Goal: Transaction & Acquisition: Subscribe to service/newsletter

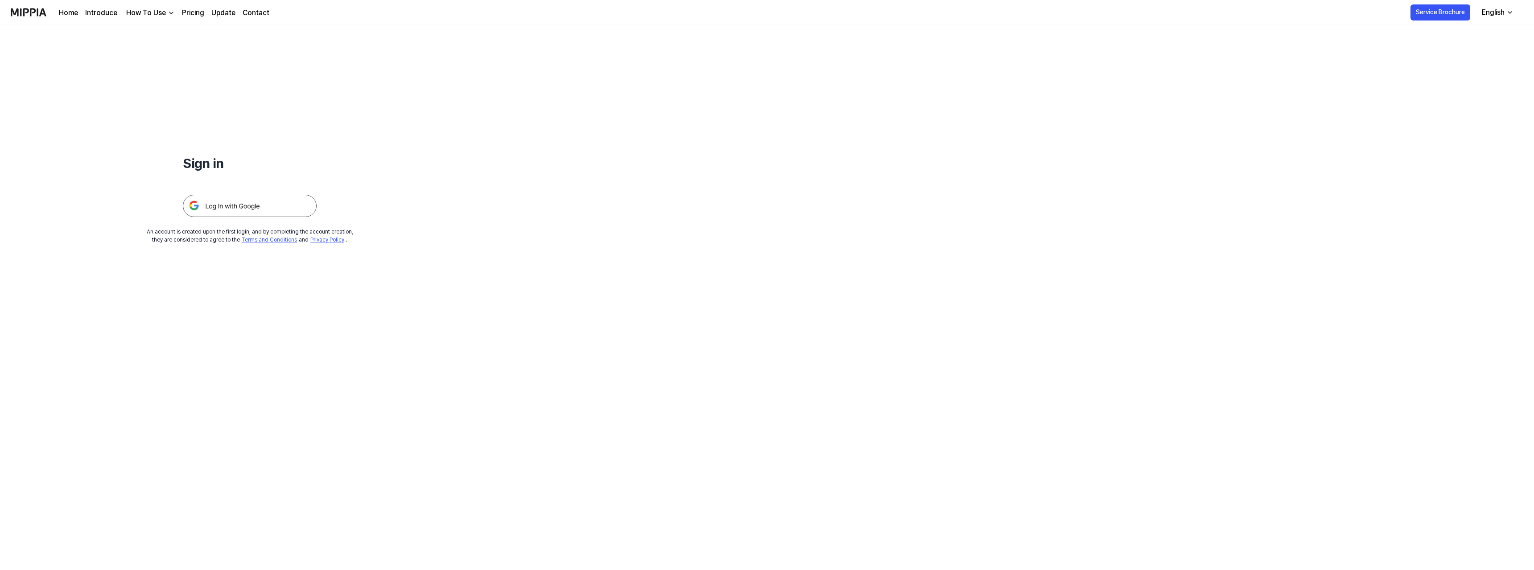
click at [227, 206] on img at bounding box center [250, 206] width 134 height 22
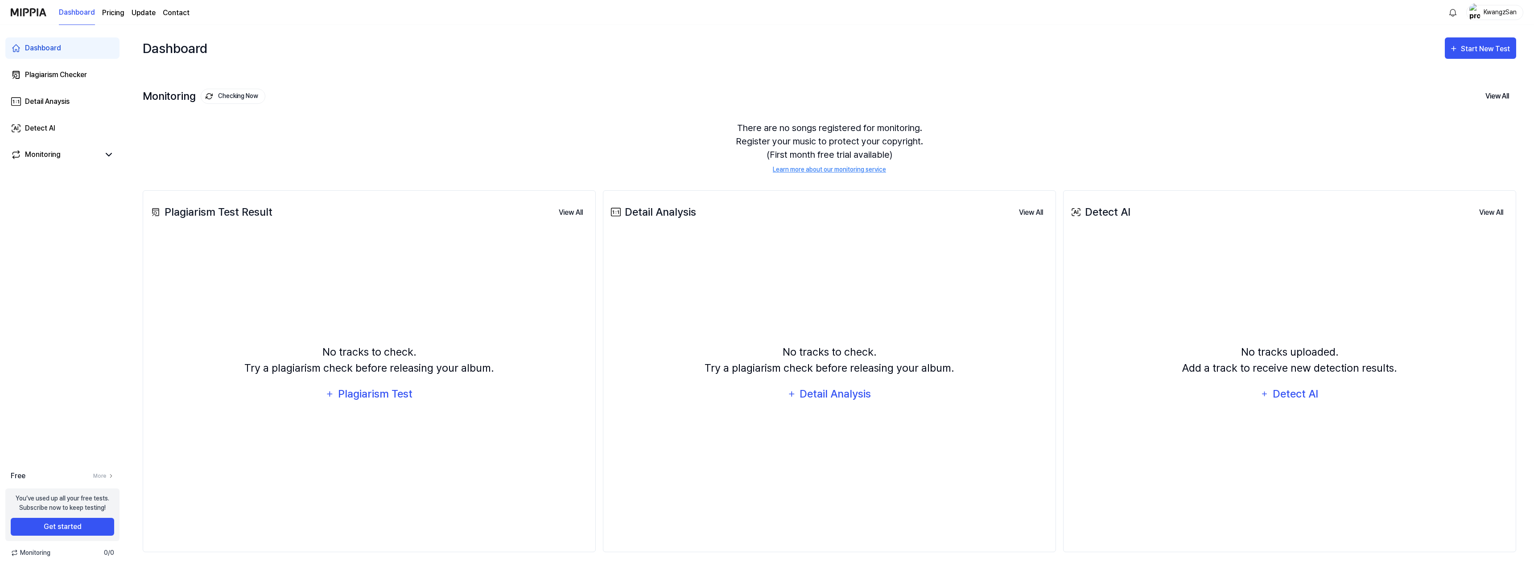
click at [110, 14] on page\) "Pricing" at bounding box center [113, 13] width 22 height 11
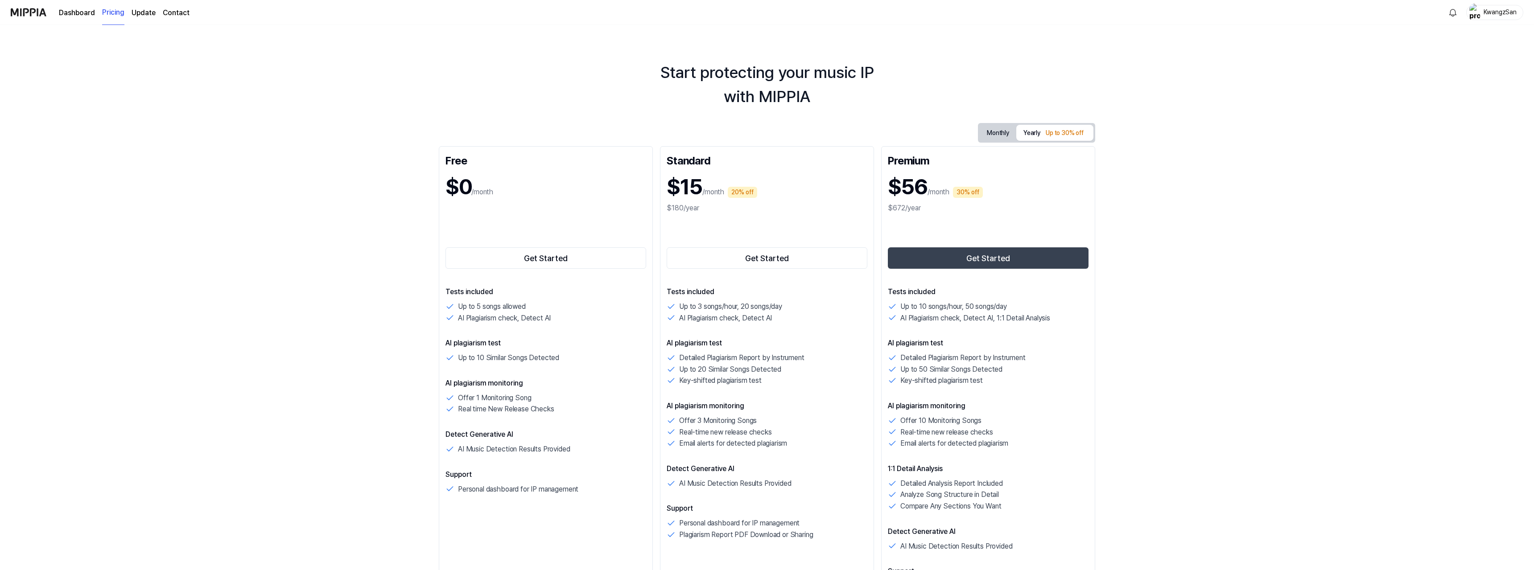
click at [993, 134] on button "Monthly" at bounding box center [997, 133] width 37 height 16
